Goal: Transaction & Acquisition: Purchase product/service

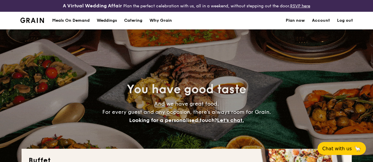
select select
click at [67, 24] on div "Meals On Demand" at bounding box center [70, 21] width 37 height 18
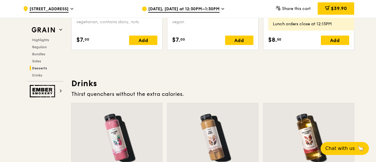
scroll to position [1995, 0]
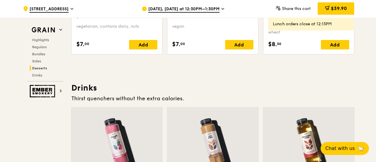
click at [334, 12] on div "$39.90" at bounding box center [336, 8] width 37 height 12
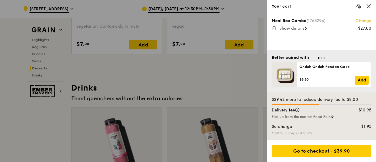
click at [297, 26] on span "Show details" at bounding box center [292, 28] width 25 height 5
